Goal: Find specific fact: Find specific fact

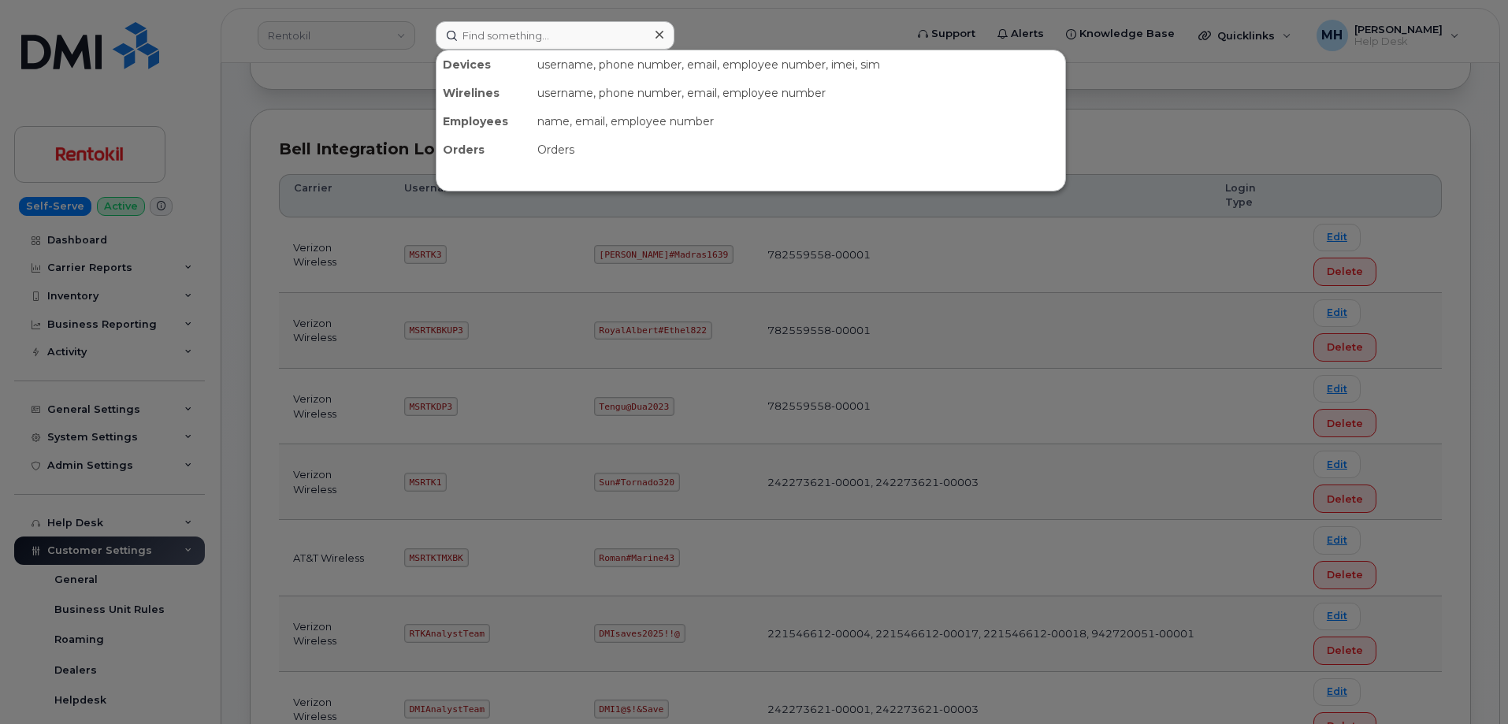
click at [502, 39] on input at bounding box center [555, 35] width 239 height 28
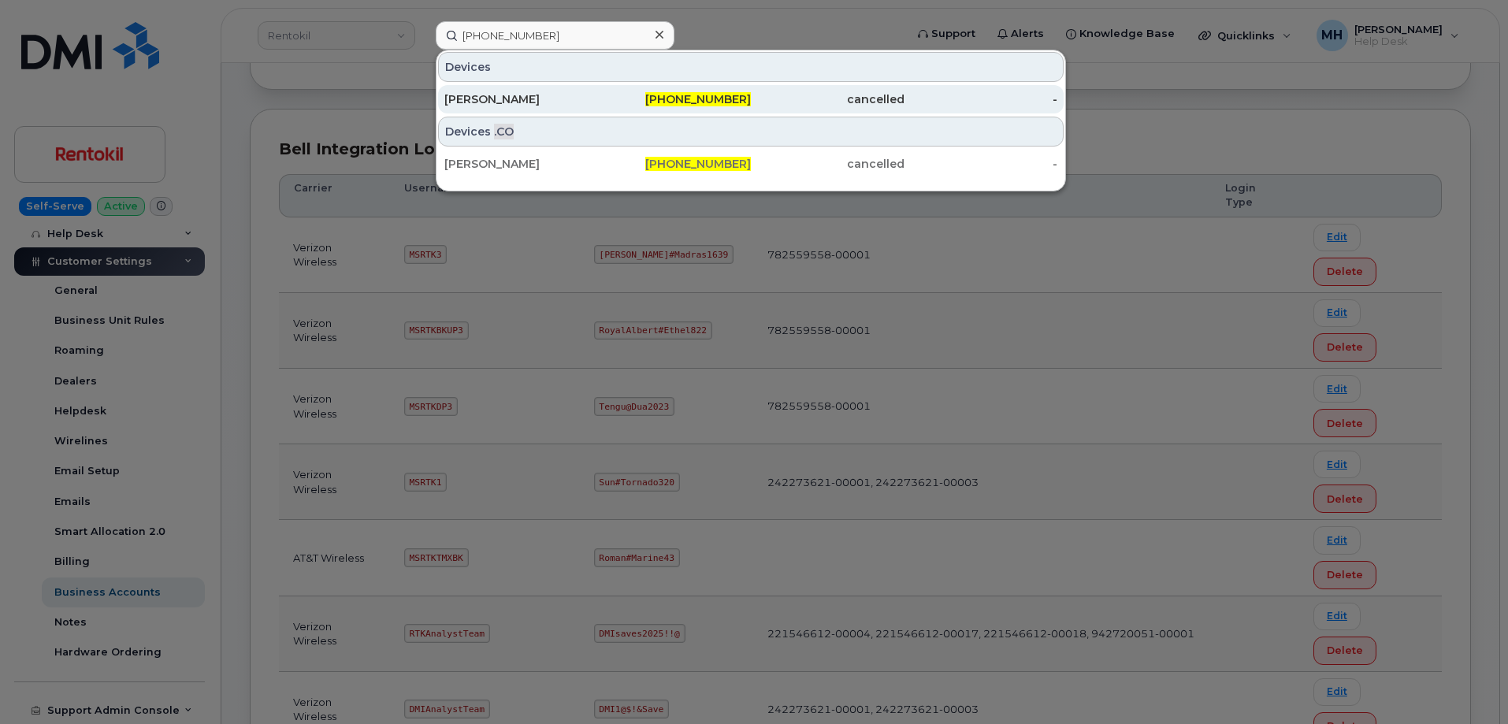
type input "306-294-7795"
click at [629, 104] on div "306-294-7795" at bounding box center [675, 99] width 154 height 16
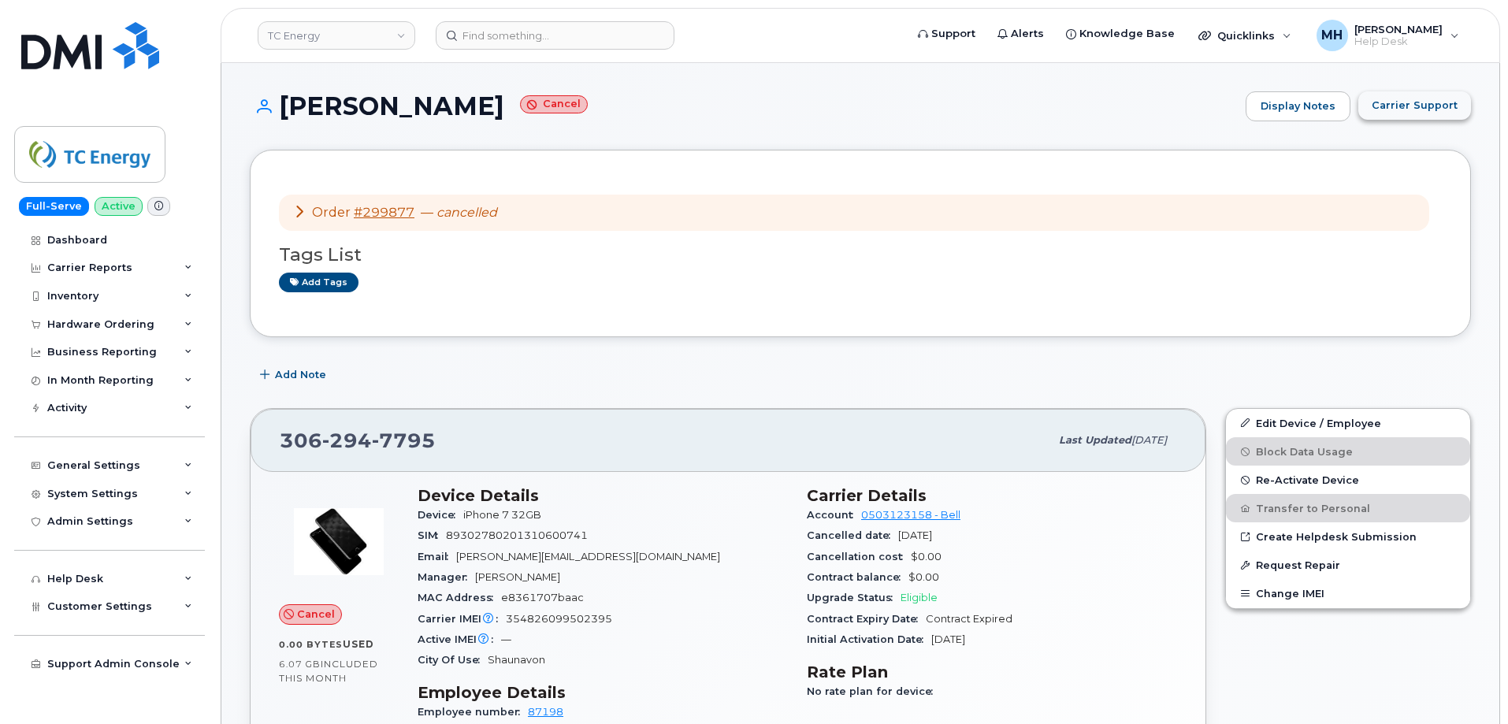
click at [1411, 106] on span "Carrier Support" at bounding box center [1415, 105] width 86 height 15
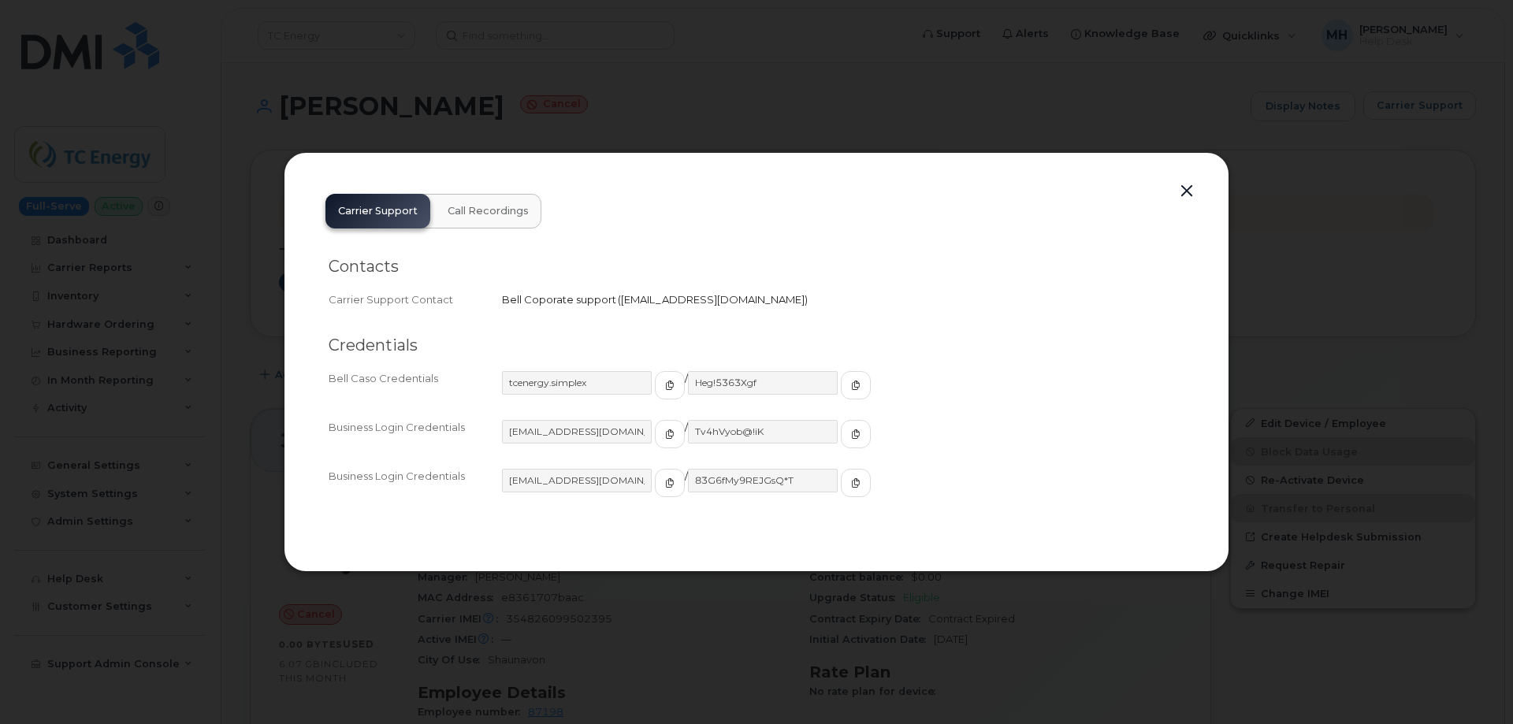
click at [630, 385] on div "tcenergy.simplex" at bounding box center [593, 385] width 183 height 28
click at [655, 387] on button "button" at bounding box center [670, 385] width 30 height 28
click at [841, 394] on button "button" at bounding box center [856, 385] width 30 height 28
click at [1183, 195] on button "button" at bounding box center [1187, 191] width 24 height 22
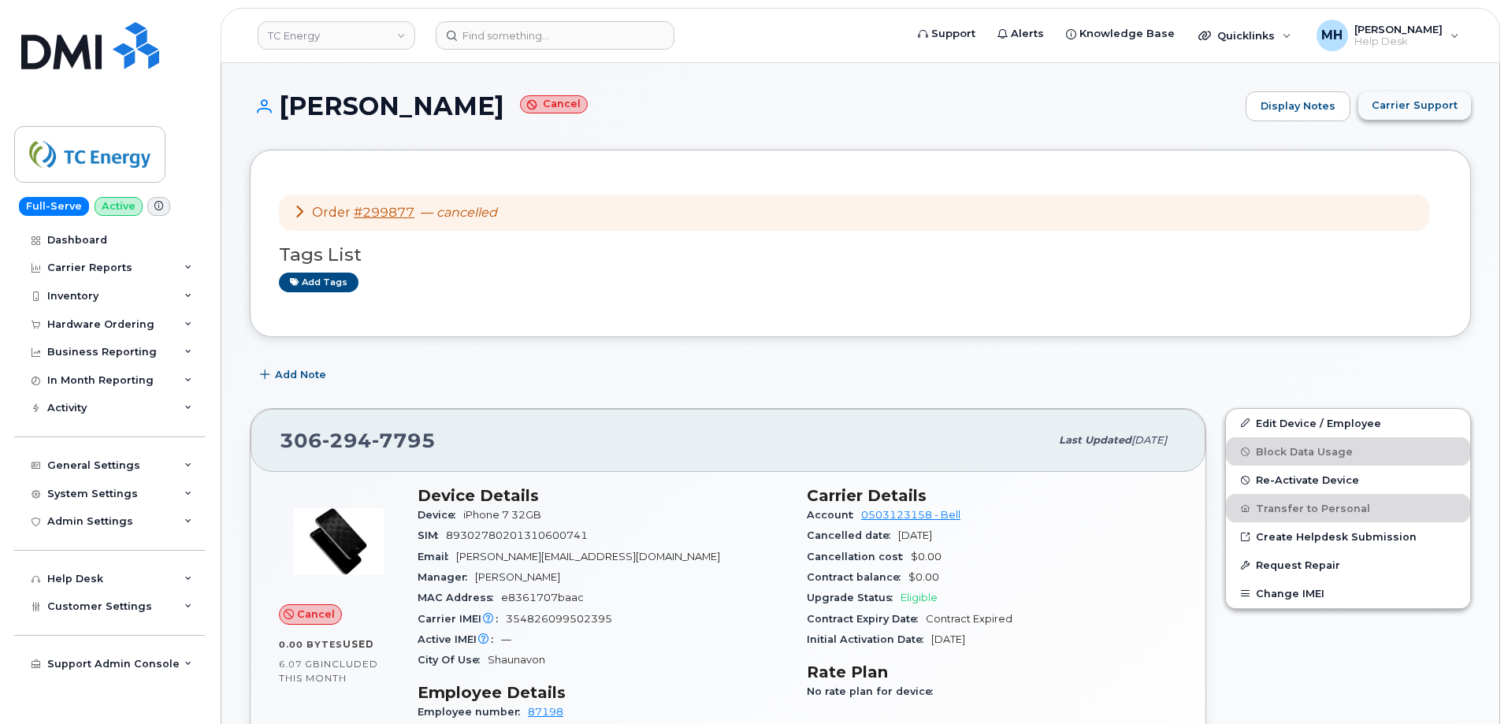
click at [1394, 117] on button "Carrier Support" at bounding box center [1414, 105] width 113 height 28
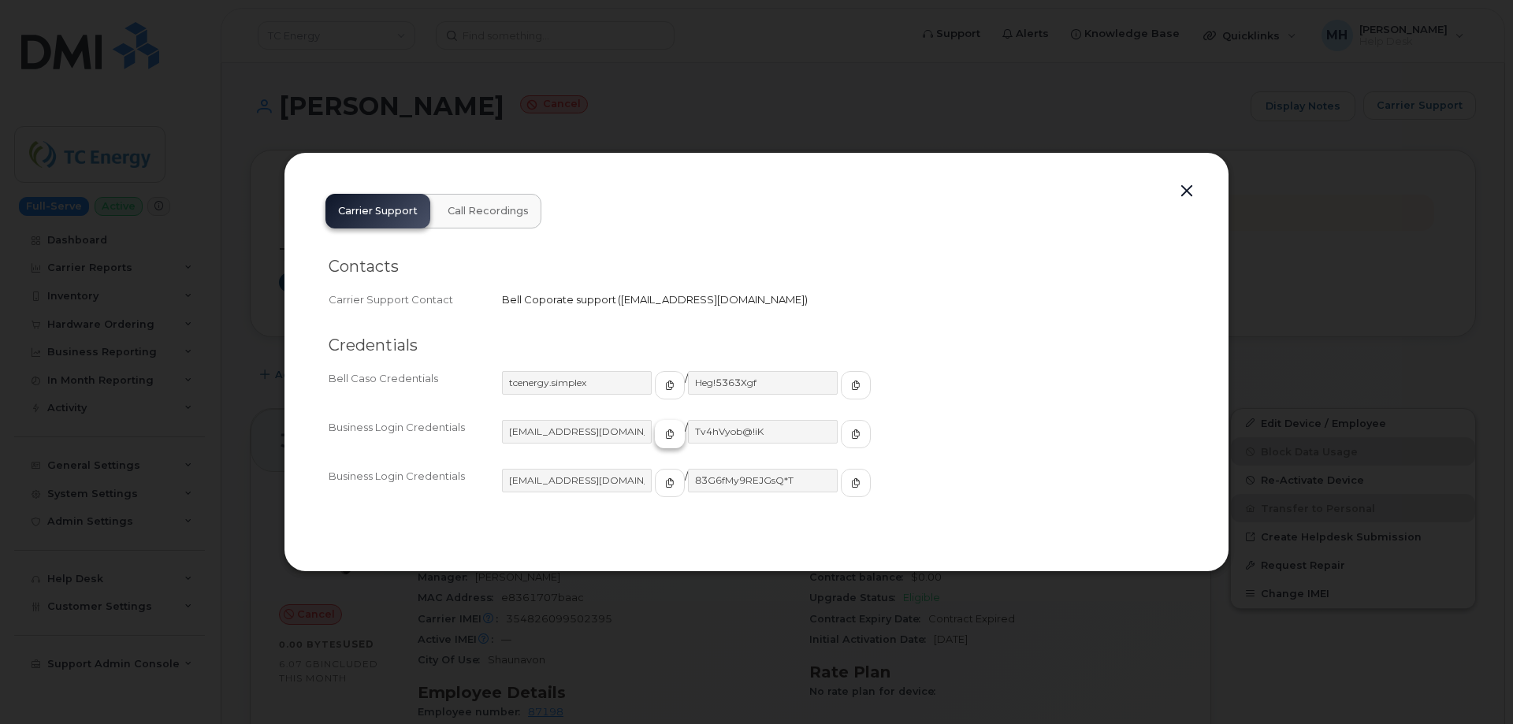
click at [665, 431] on icon "button" at bounding box center [669, 433] width 9 height 9
click at [851, 437] on icon "button" at bounding box center [855, 433] width 9 height 9
drag, startPoint x: 657, startPoint y: 485, endPoint x: 693, endPoint y: 484, distance: 35.5
click at [656, 485] on button "button" at bounding box center [670, 483] width 30 height 28
click at [849, 480] on span "button" at bounding box center [856, 483] width 14 height 14
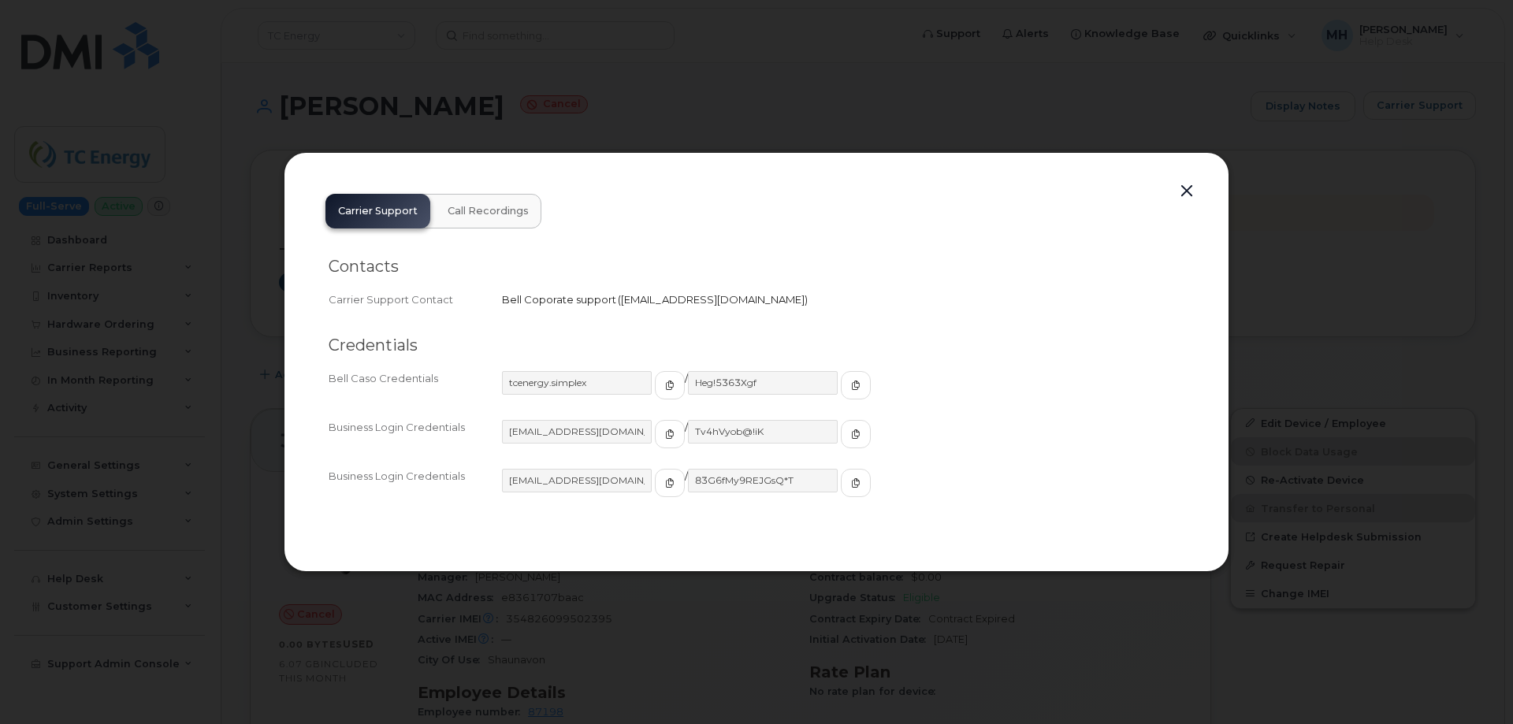
click at [1184, 193] on button "button" at bounding box center [1187, 191] width 24 height 22
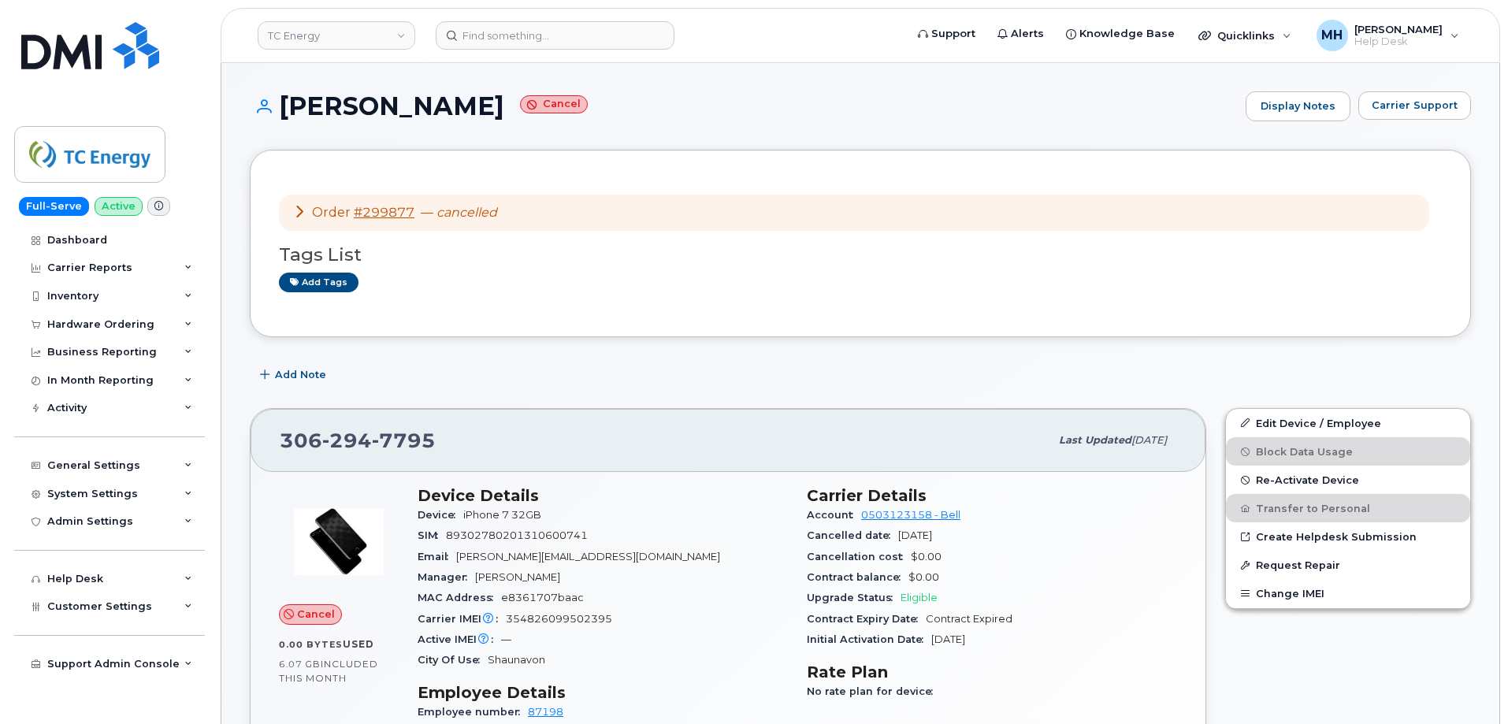
click at [390, 200] on div "Order #299877 — cancelled" at bounding box center [854, 213] width 1150 height 37
click at [390, 205] on link "#299877" at bounding box center [384, 212] width 61 height 15
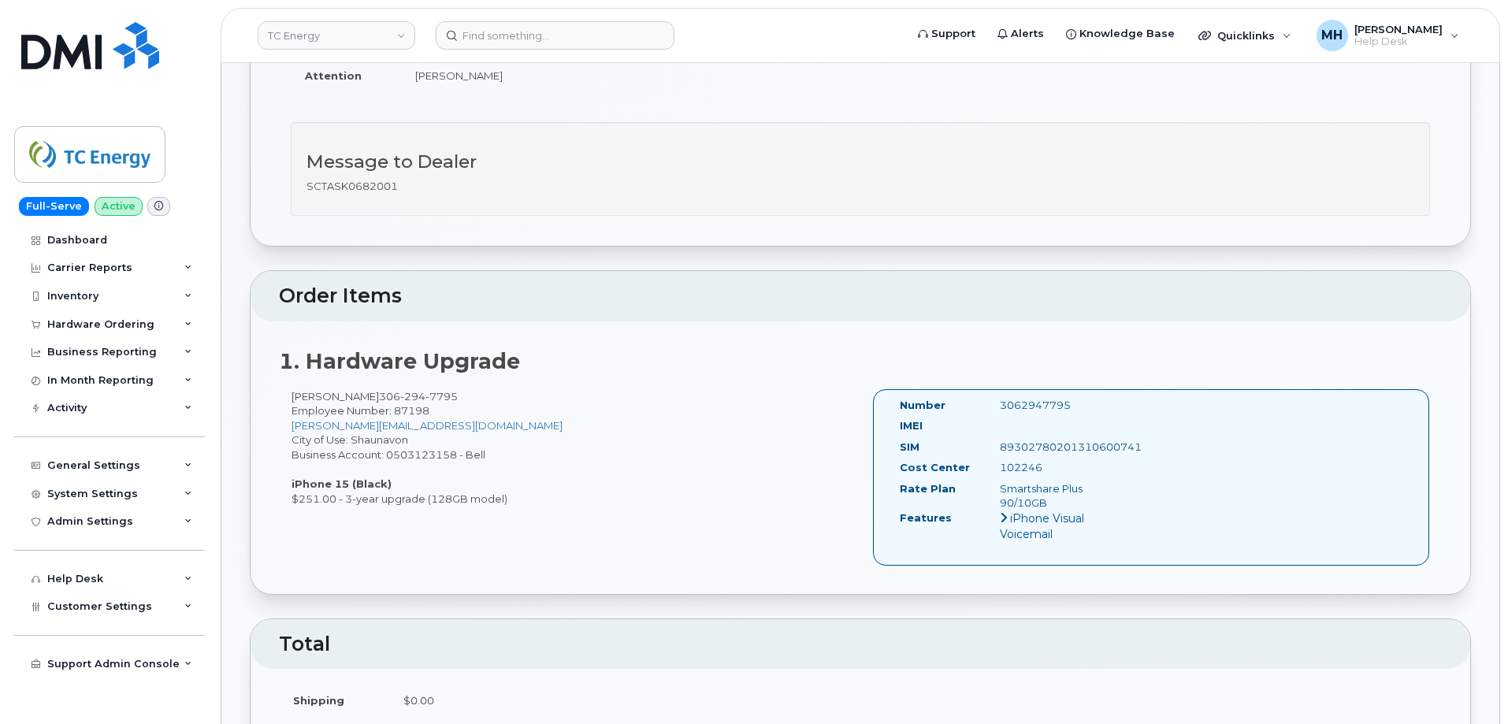
scroll to position [315, 0]
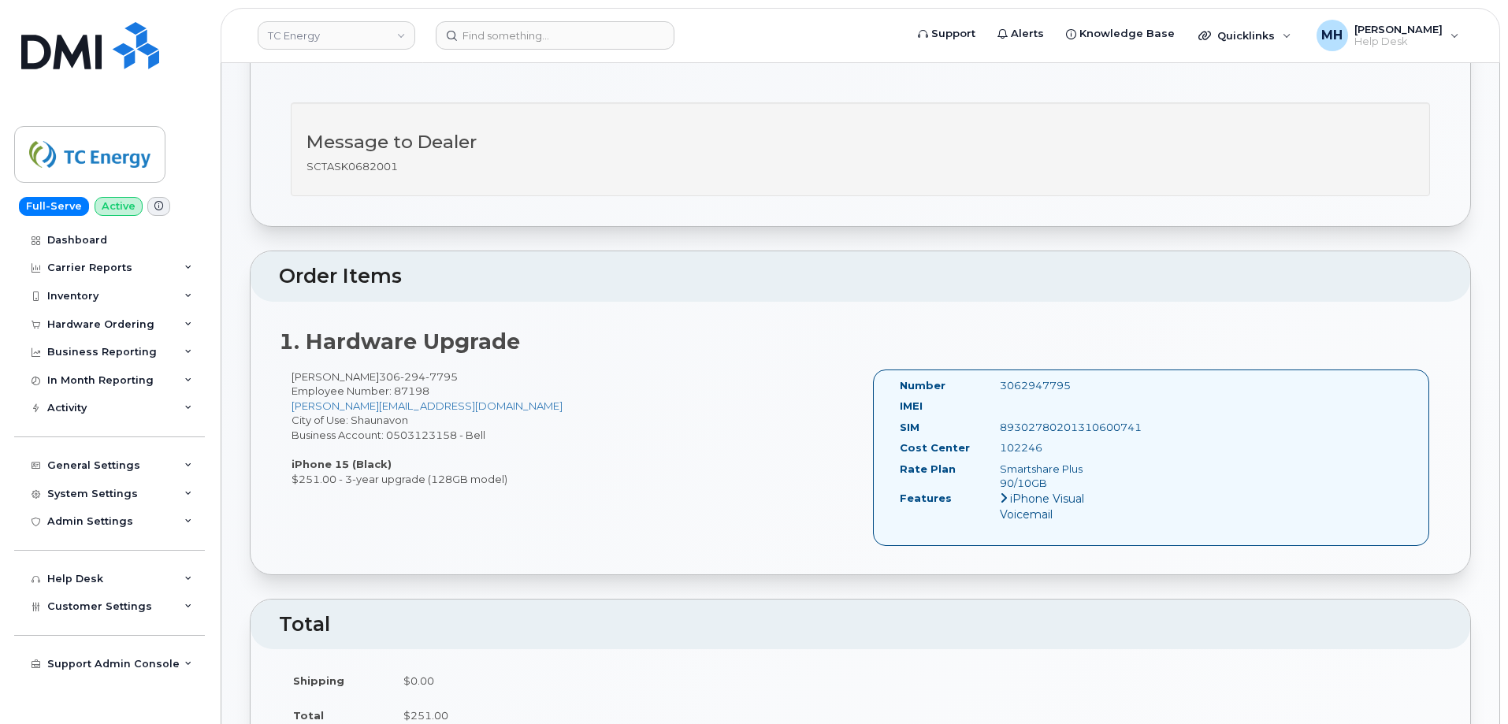
drag, startPoint x: 1095, startPoint y: 427, endPoint x: 976, endPoint y: 427, distance: 119.0
click at [976, 427] on div "Number 3062947795 IMEI SIM [TECHNICAL_ID] Cost Center 102246 Rate Plan Smartsha…" at bounding box center [1151, 458] width 556 height 176
copy div "89302780201310600741"
